Goal: Browse casually

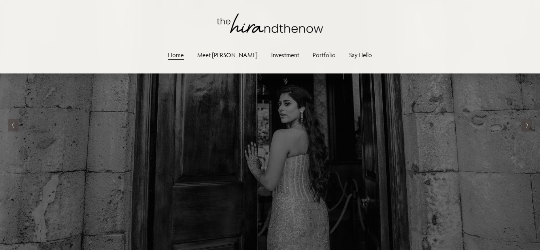
click at [313, 55] on link "Portfolio" at bounding box center [324, 54] width 23 height 11
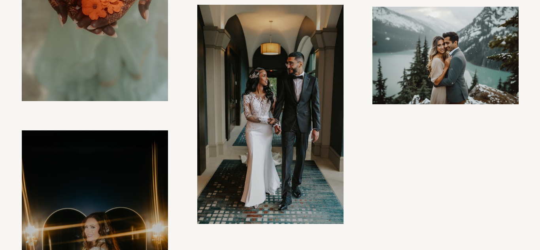
scroll to position [1502, 0]
